Goal: Transaction & Acquisition: Purchase product/service

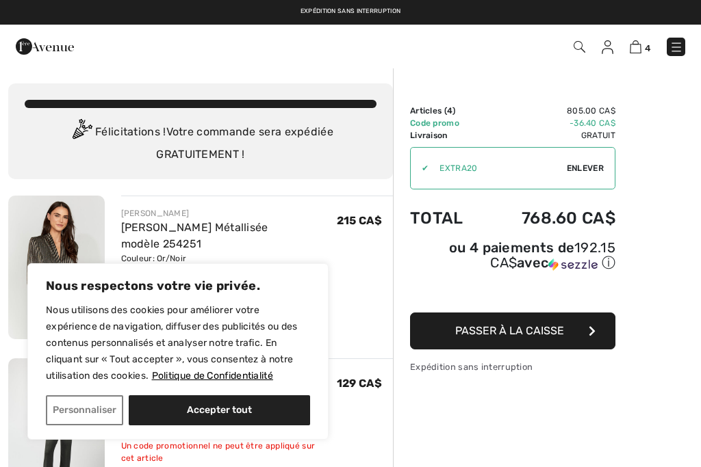
click at [78, 412] on button "Personnaliser" at bounding box center [84, 411] width 77 height 30
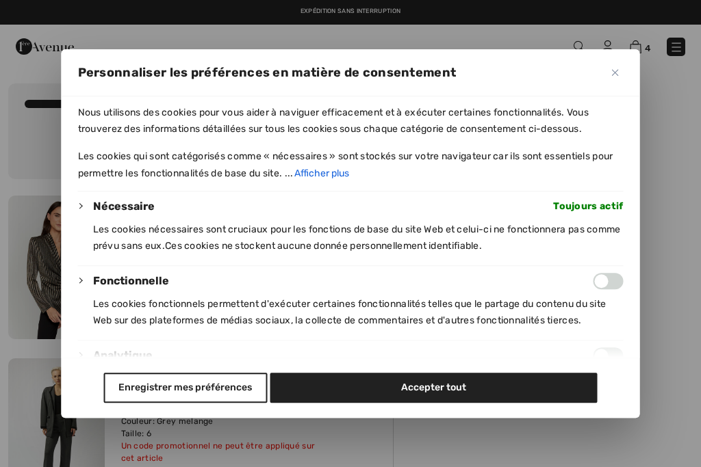
click at [185, 398] on button "Enregistrer mes préférences" at bounding box center [185, 388] width 164 height 30
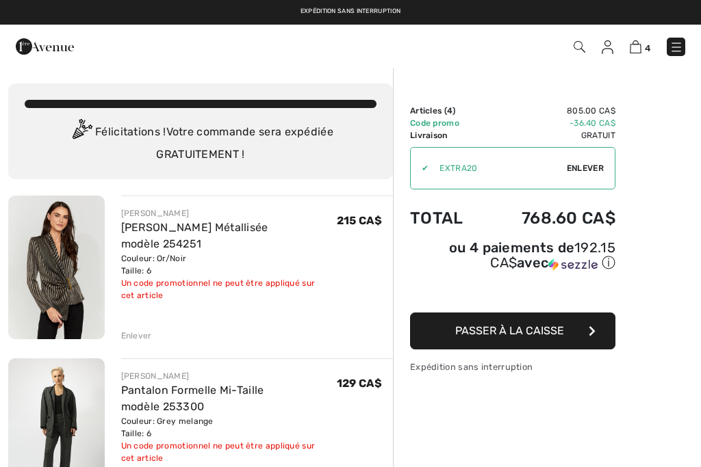
click at [62, 296] on img at bounding box center [56, 268] width 97 height 144
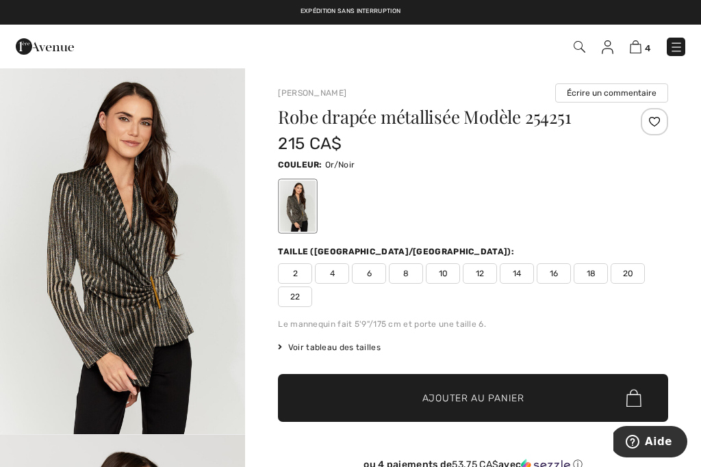
click at [87, 329] on img "1 / 4" at bounding box center [122, 251] width 245 height 368
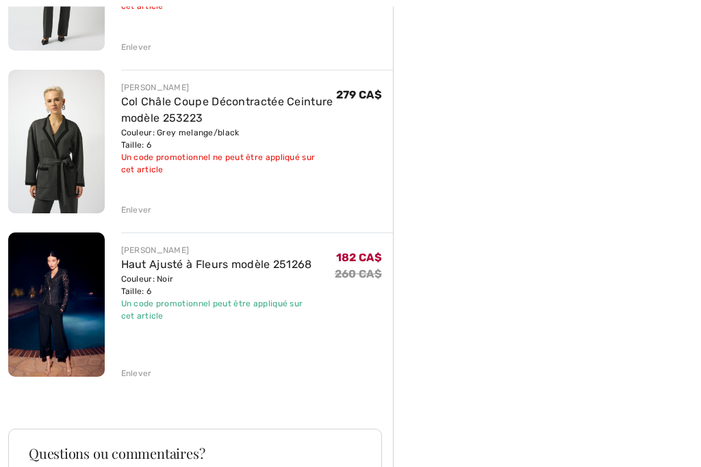
scroll to position [452, 0]
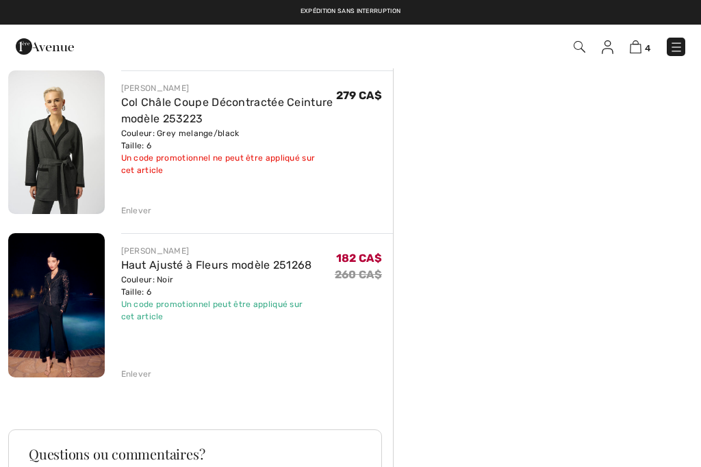
click at [60, 324] on img at bounding box center [56, 305] width 97 height 144
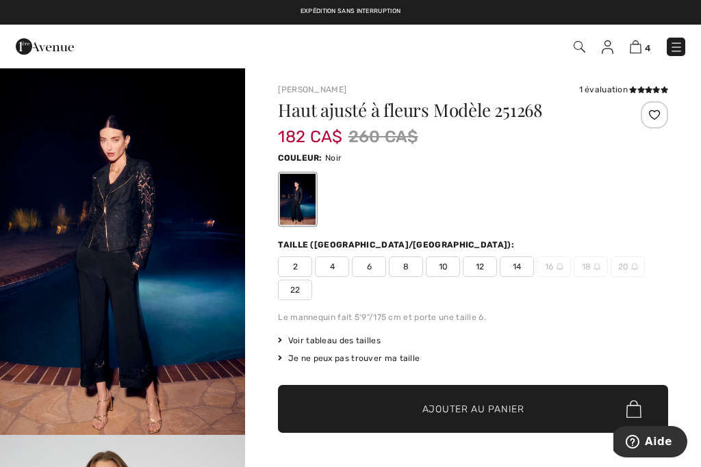
click at [115, 235] on img "1 / 6" at bounding box center [122, 251] width 245 height 368
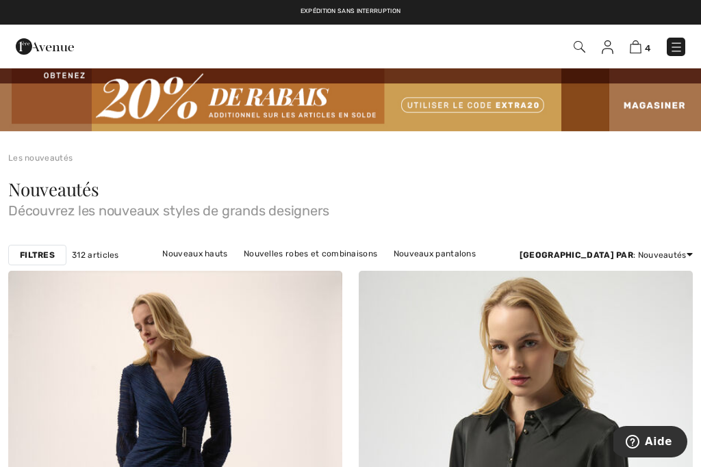
click at [674, 45] on img at bounding box center [676, 47] width 14 height 14
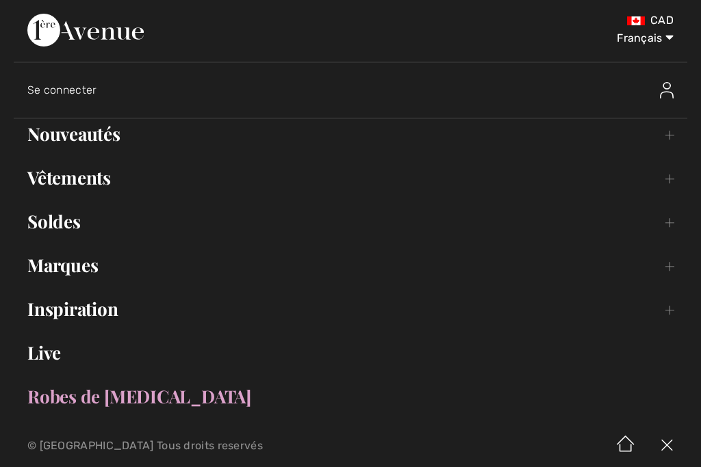
click at [659, 181] on link "Vêtements Toggle submenu" at bounding box center [350, 178] width 673 height 30
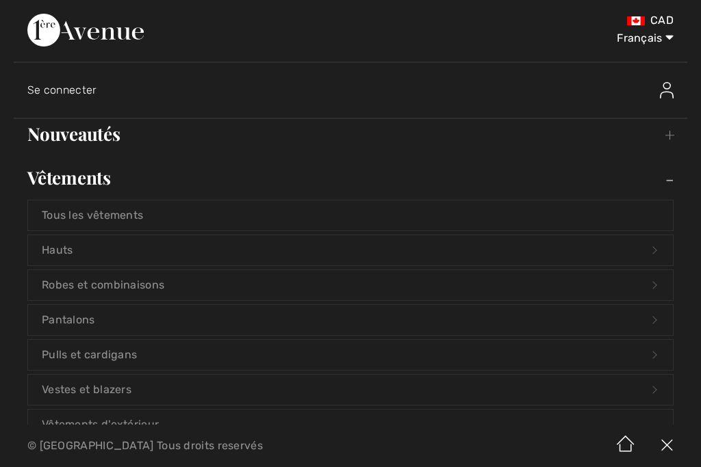
click at [143, 392] on link "Vestes et blazers Open submenu" at bounding box center [350, 390] width 645 height 30
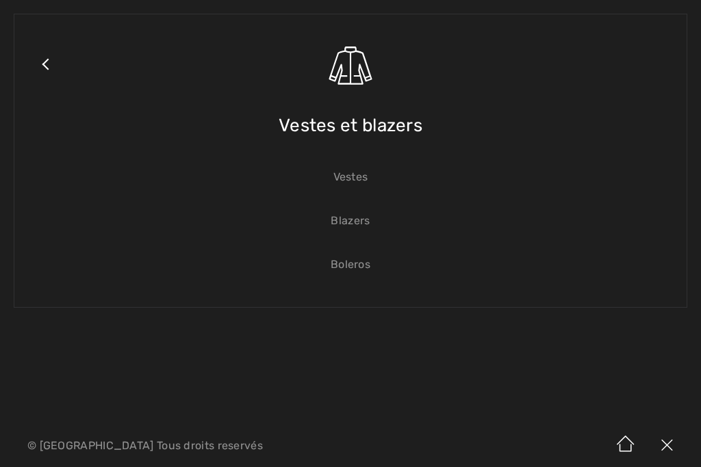
click at [351, 183] on link "Vestes" at bounding box center [350, 177] width 645 height 30
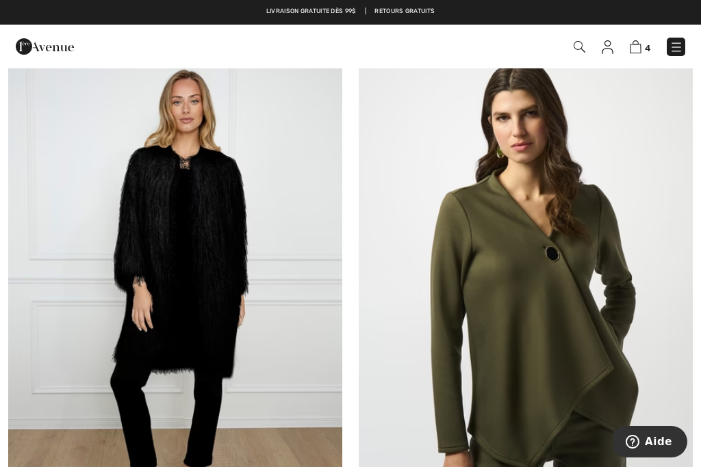
scroll to position [4829, 0]
click at [265, 340] on img at bounding box center [175, 292] width 334 height 501
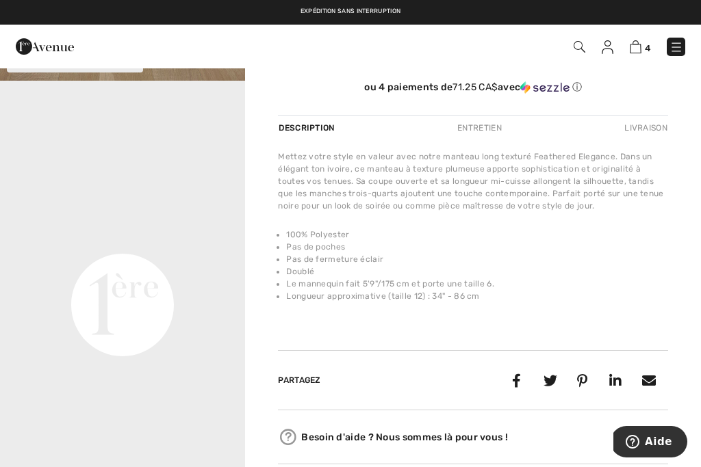
click at [500, 311] on div "Mettez votre style en valeur avec notre manteau long texturé Feathered Elegance…" at bounding box center [473, 235] width 390 height 168
click at [288, 52] on div at bounding box center [148, 46] width 287 height 37
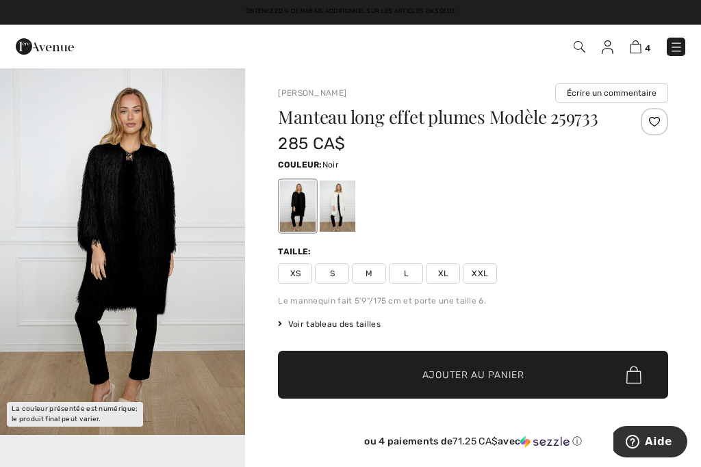
click at [155, 195] on img "1 / 1" at bounding box center [122, 251] width 245 height 368
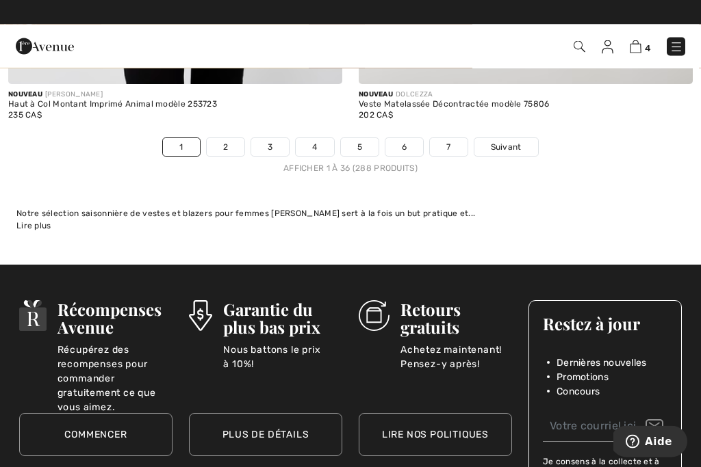
scroll to position [10483, 0]
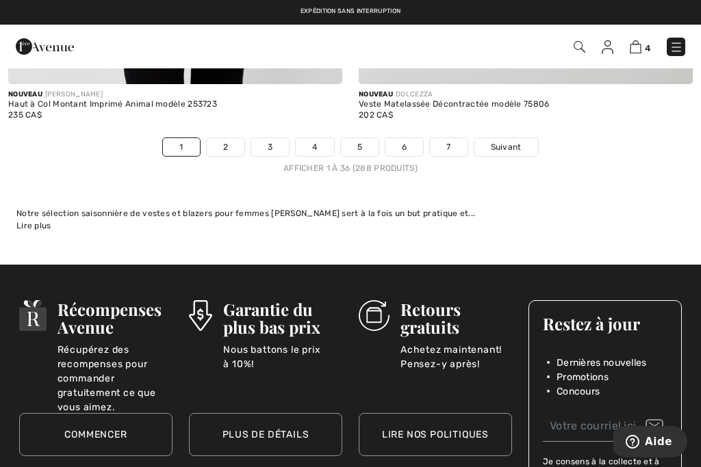
click at [224, 140] on link "2" at bounding box center [226, 147] width 38 height 18
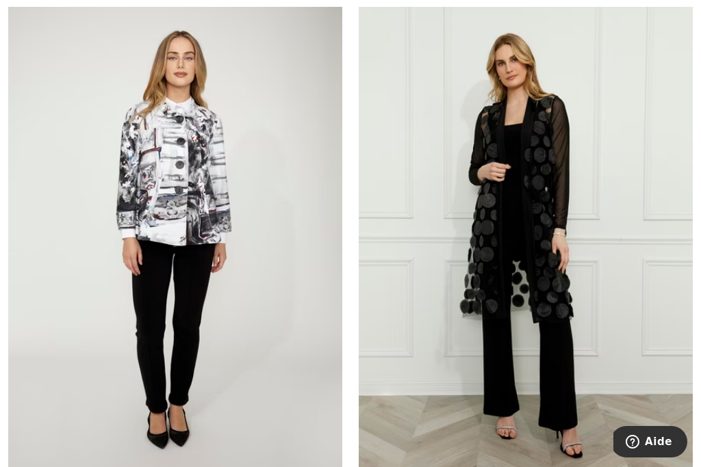
scroll to position [2468, 0]
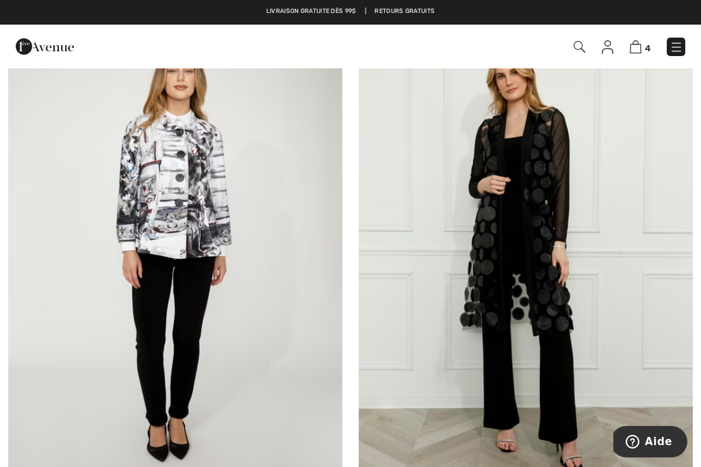
click at [538, 259] on img at bounding box center [526, 253] width 334 height 501
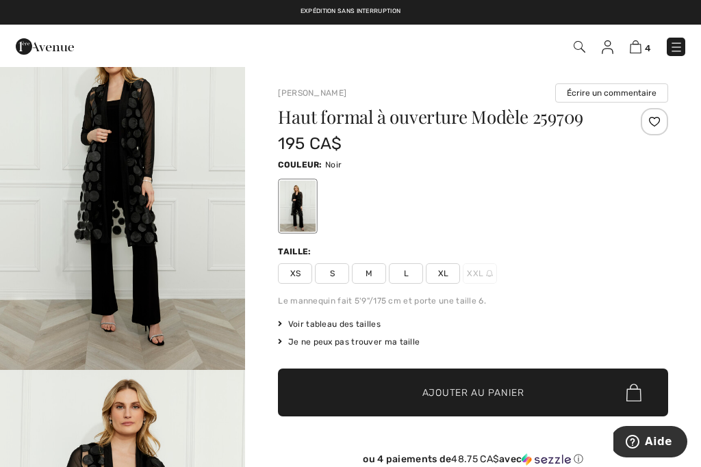
scroll to position [14, 0]
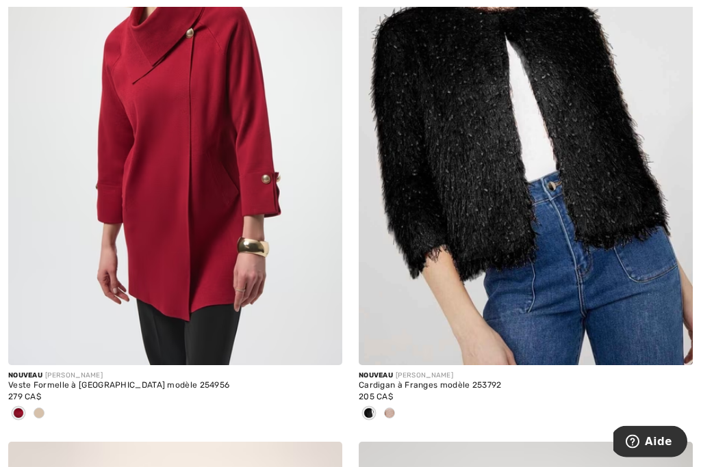
scroll to position [4407, 0]
click at [513, 205] on img at bounding box center [526, 114] width 334 height 501
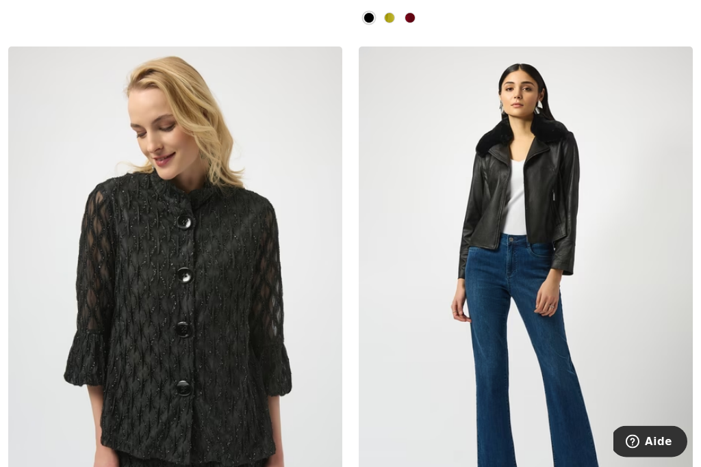
scroll to position [8865, 0]
